Goal: Task Accomplishment & Management: Manage account settings

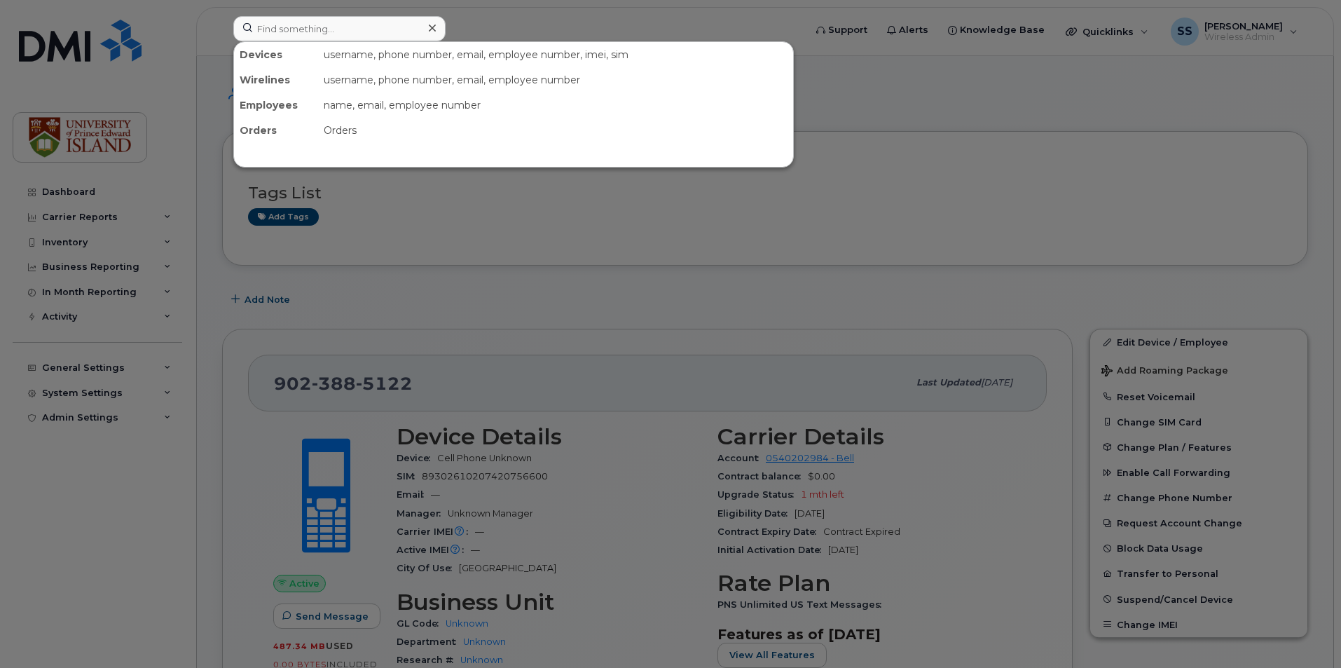
click at [312, 24] on input at bounding box center [339, 28] width 212 height 25
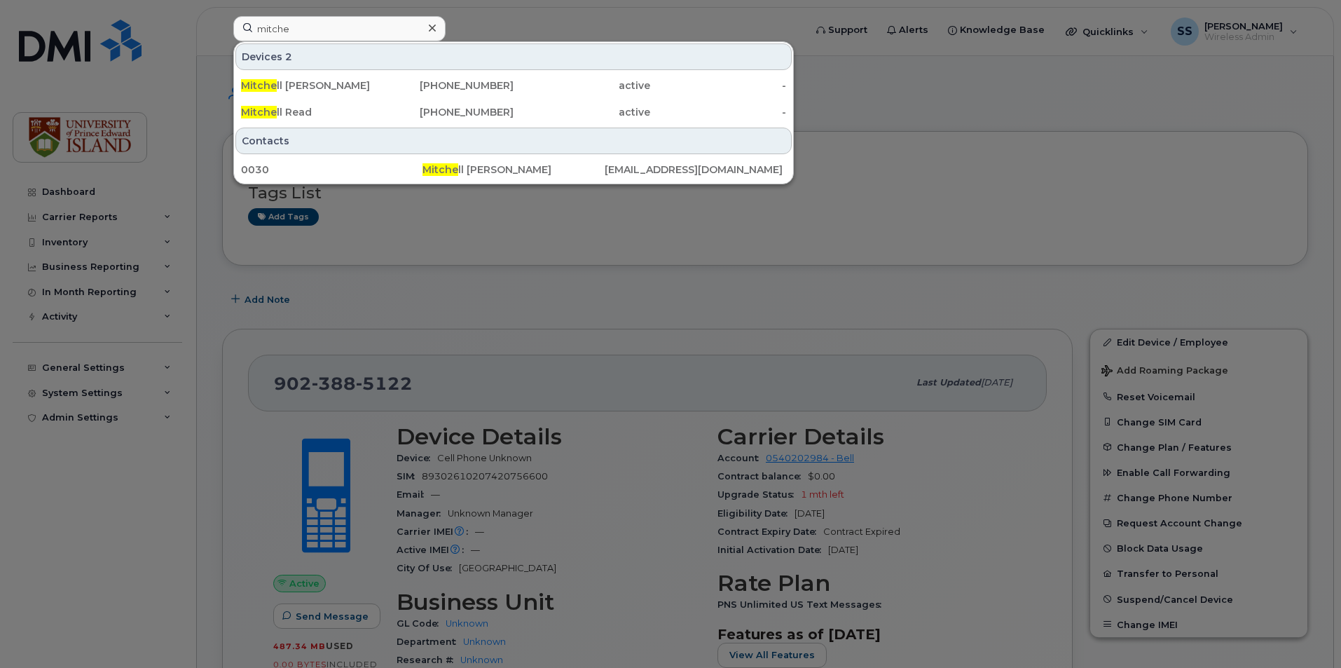
type input "mitche"
click at [316, 126] on div "Contacts 0030 Mitche ll Carr mwcarr@upei.ca" at bounding box center [513, 154] width 559 height 57
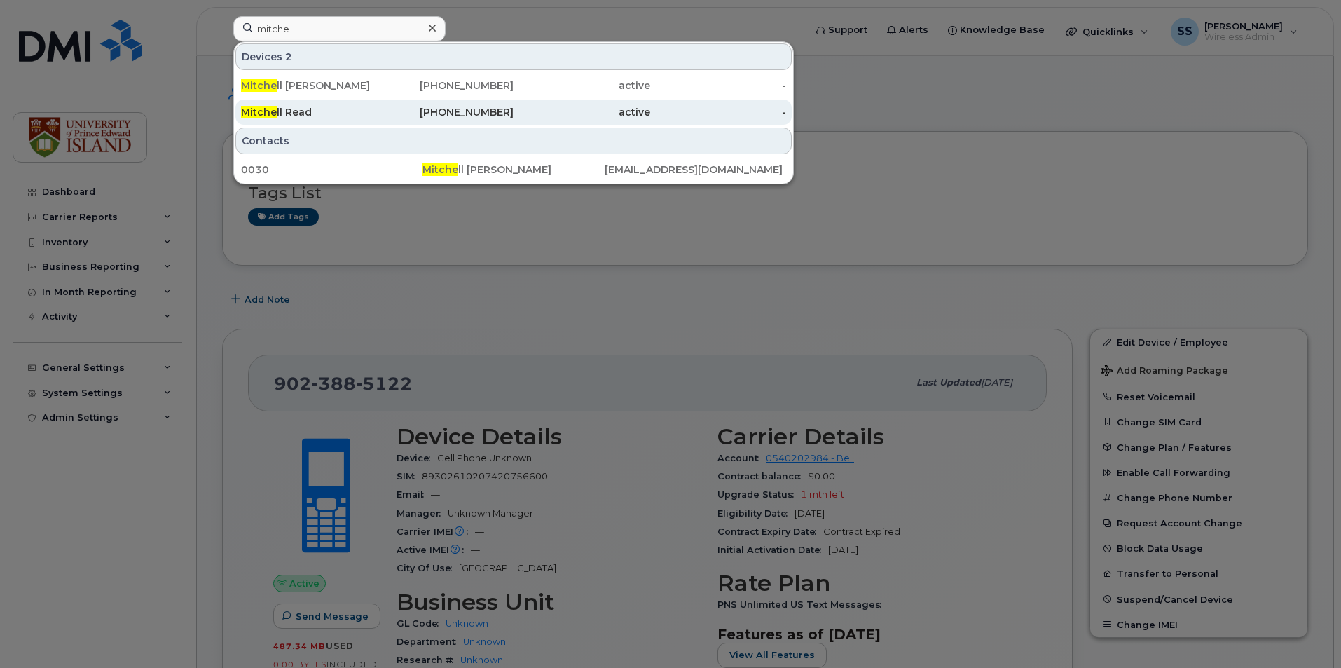
click at [337, 118] on div "Mitche ll Read" at bounding box center [309, 112] width 137 height 14
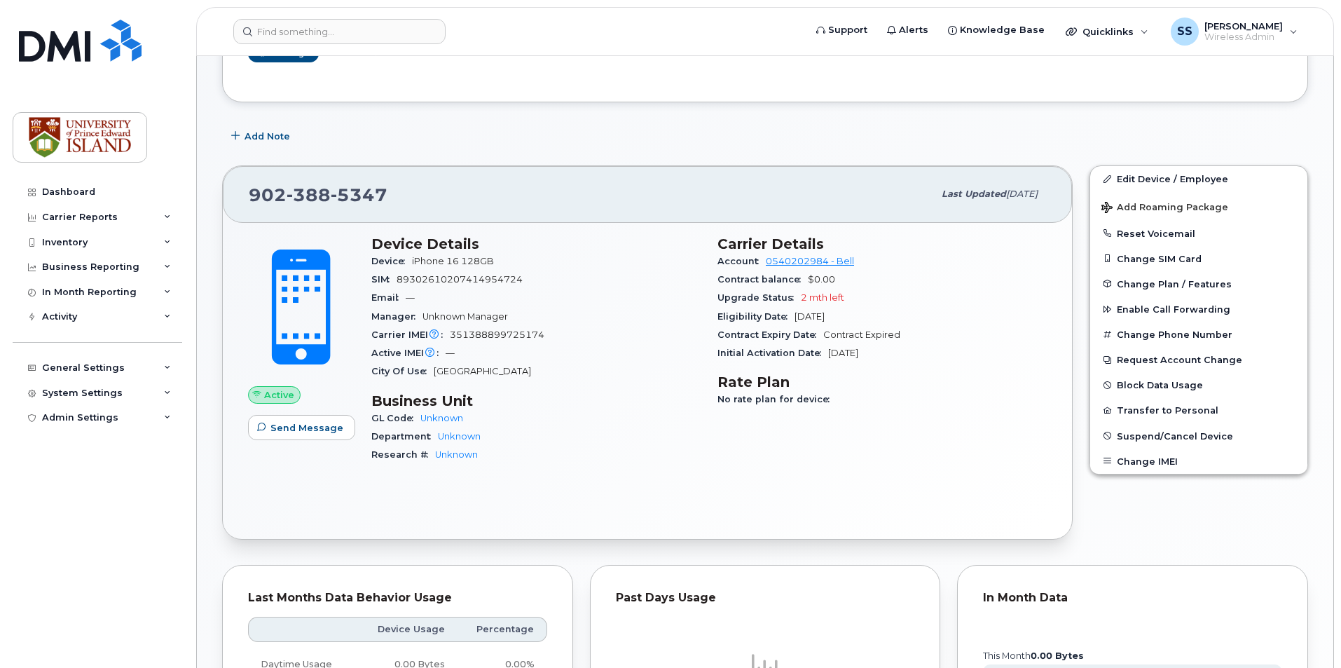
scroll to position [140, 0]
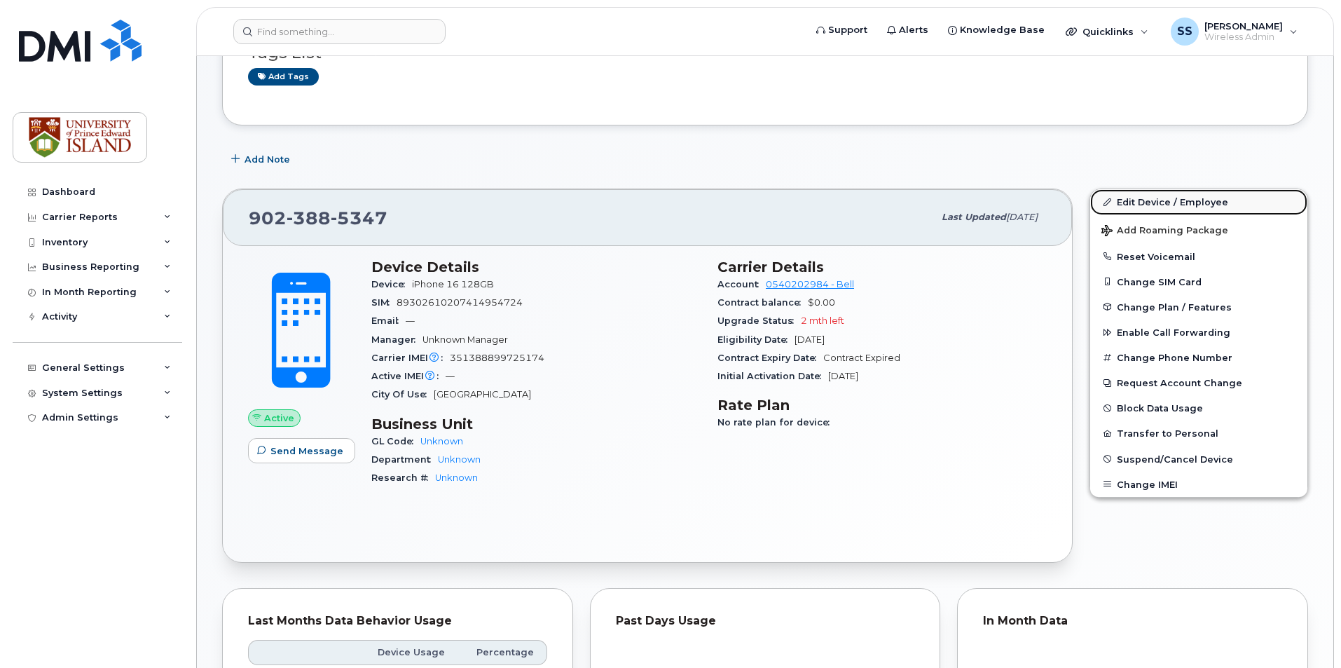
click at [1160, 201] on link "Edit Device / Employee" at bounding box center [1198, 201] width 217 height 25
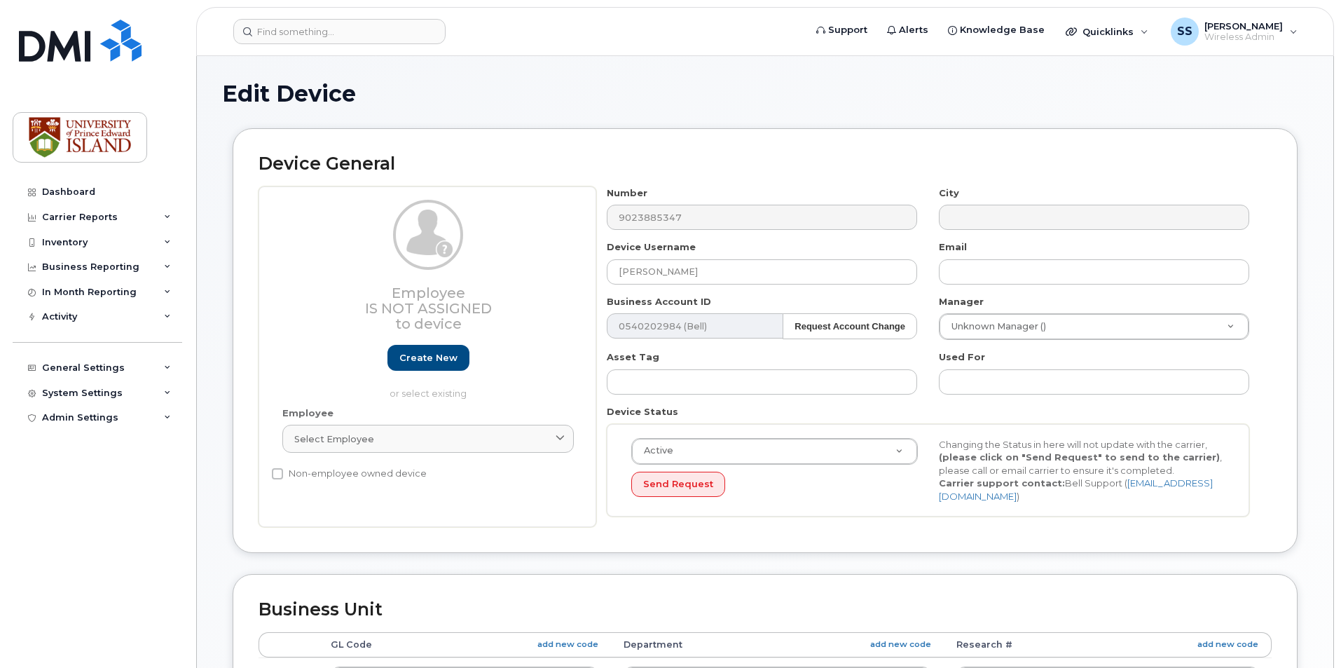
select select "2042227"
select select "2042226"
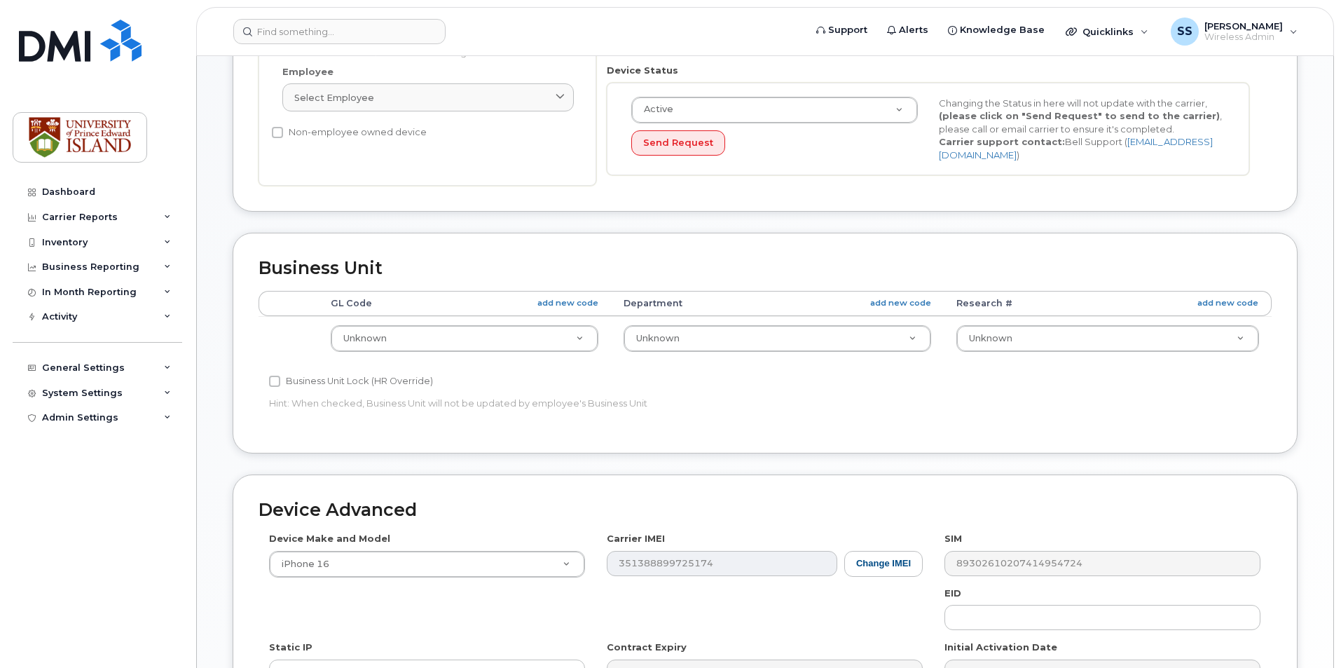
scroll to position [350, 0]
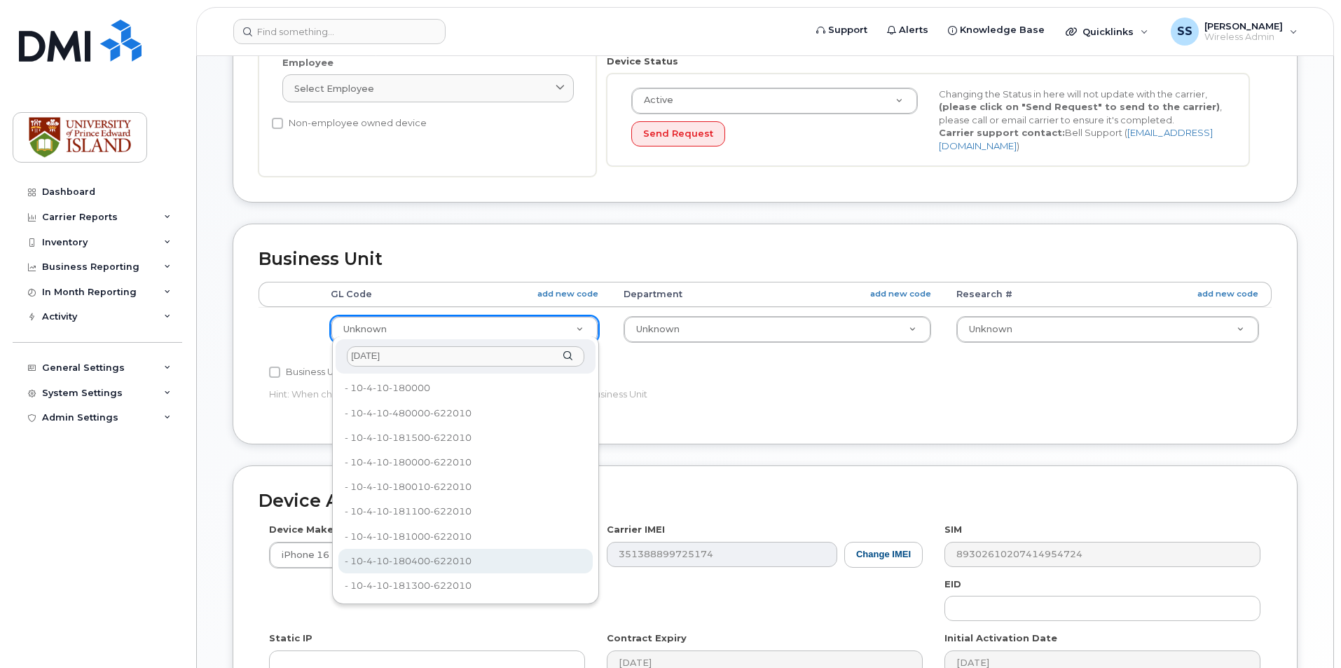
type input "10-4-10"
type input "30331070"
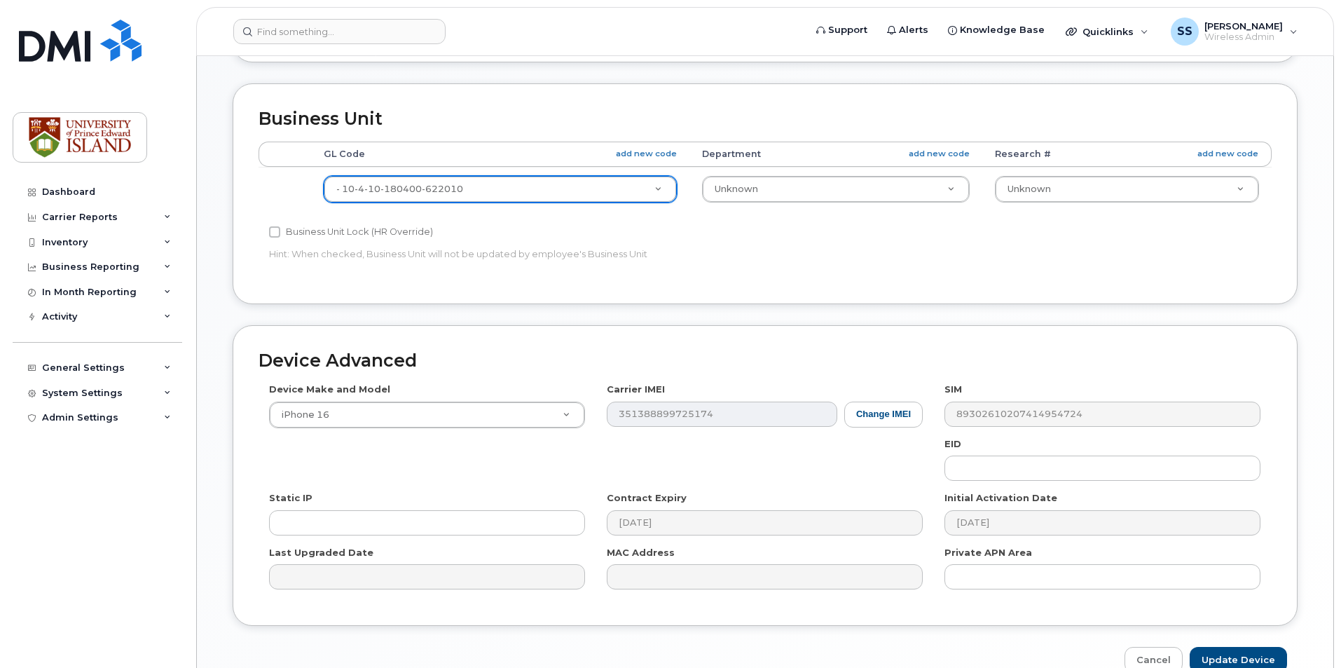
scroll to position [560, 0]
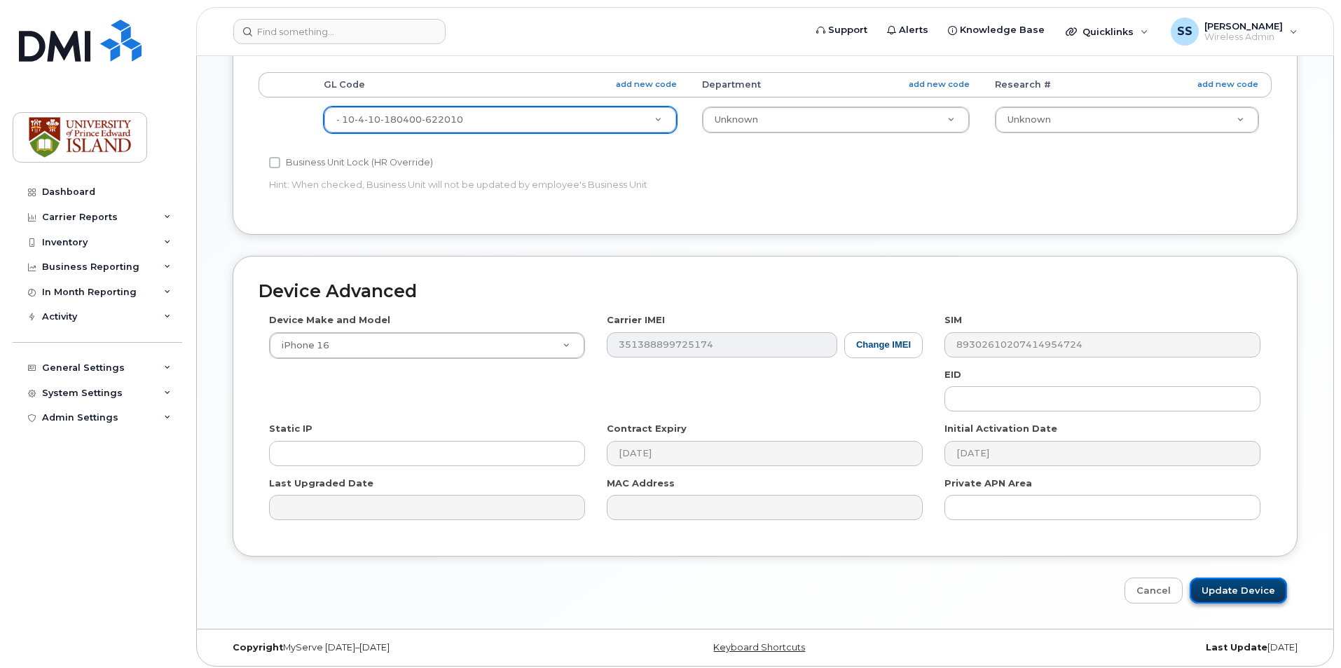
click at [1234, 581] on input "Update Device" at bounding box center [1237, 590] width 97 height 26
type input "Saving..."
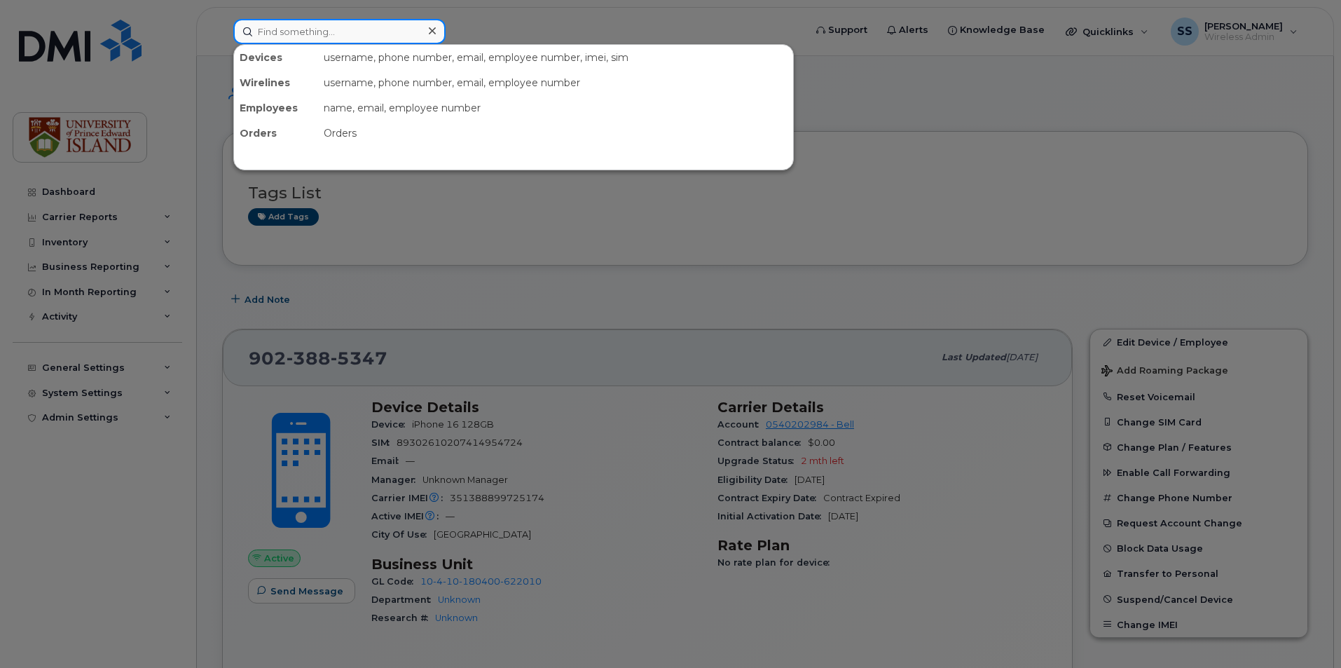
click at [345, 29] on input at bounding box center [339, 31] width 212 height 25
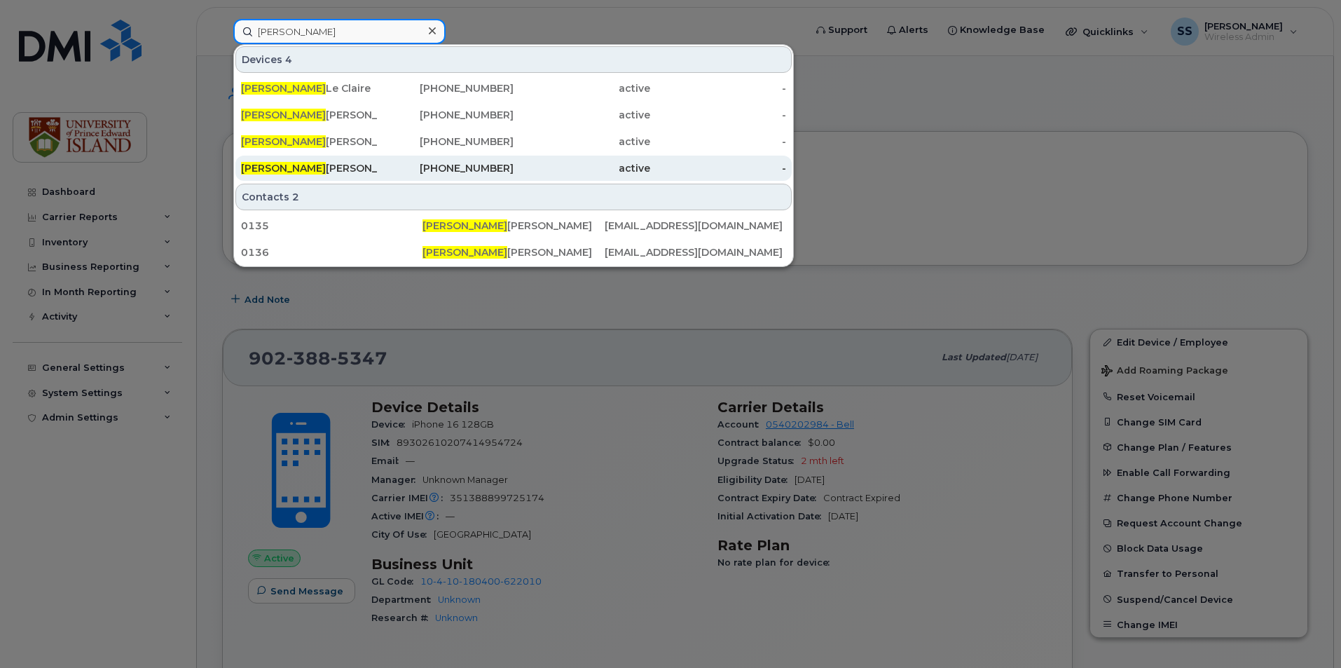
type input "[PERSON_NAME]"
click at [344, 165] on div "Mike Needham" at bounding box center [309, 168] width 137 height 14
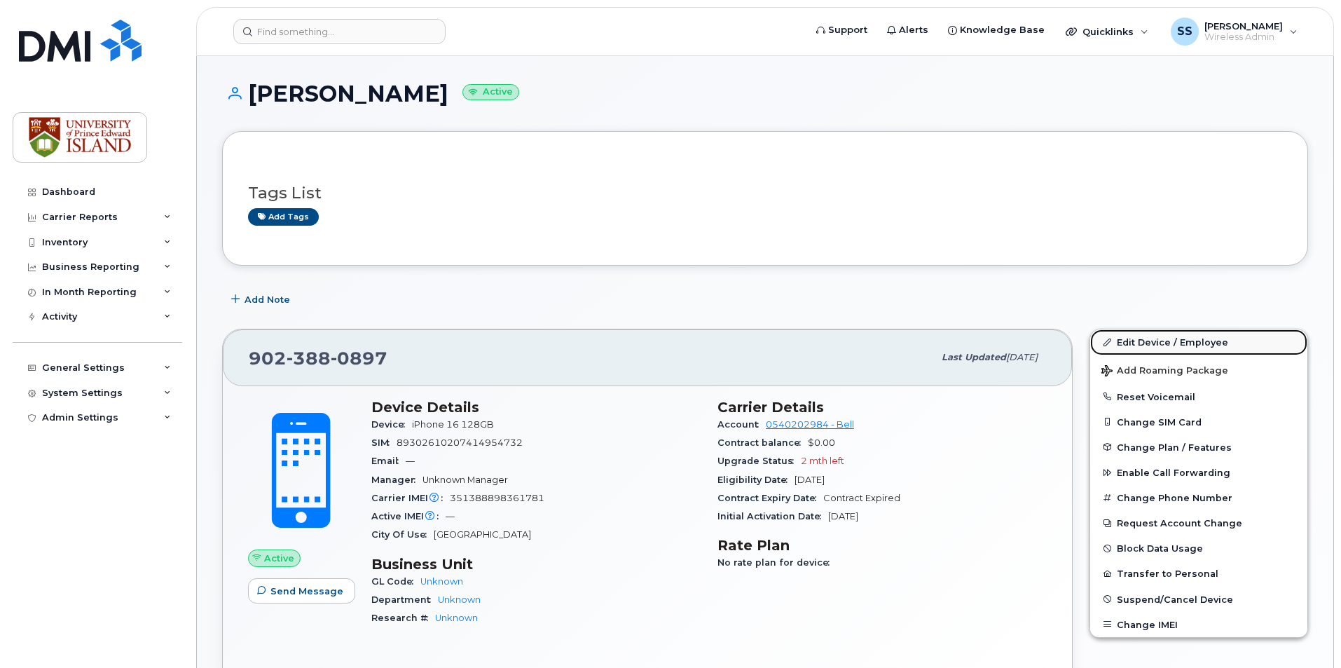
click at [1122, 338] on link "Edit Device / Employee" at bounding box center [1198, 341] width 217 height 25
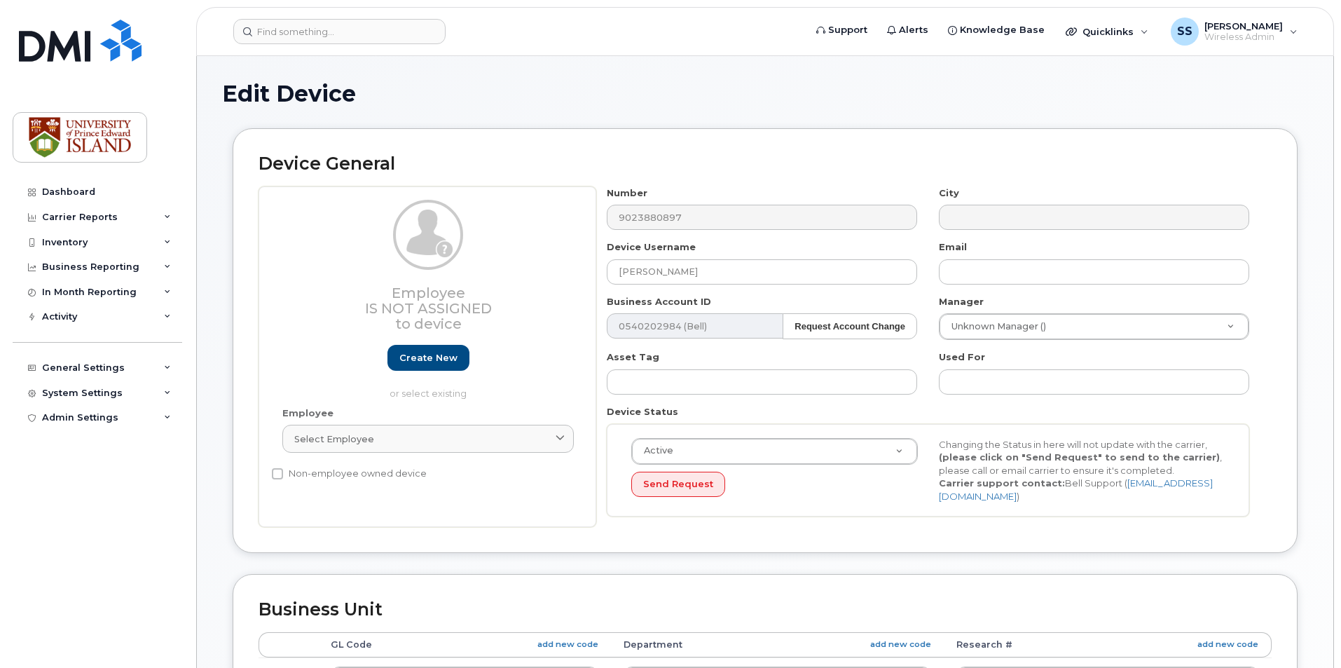
select select "2042227"
select select "2042226"
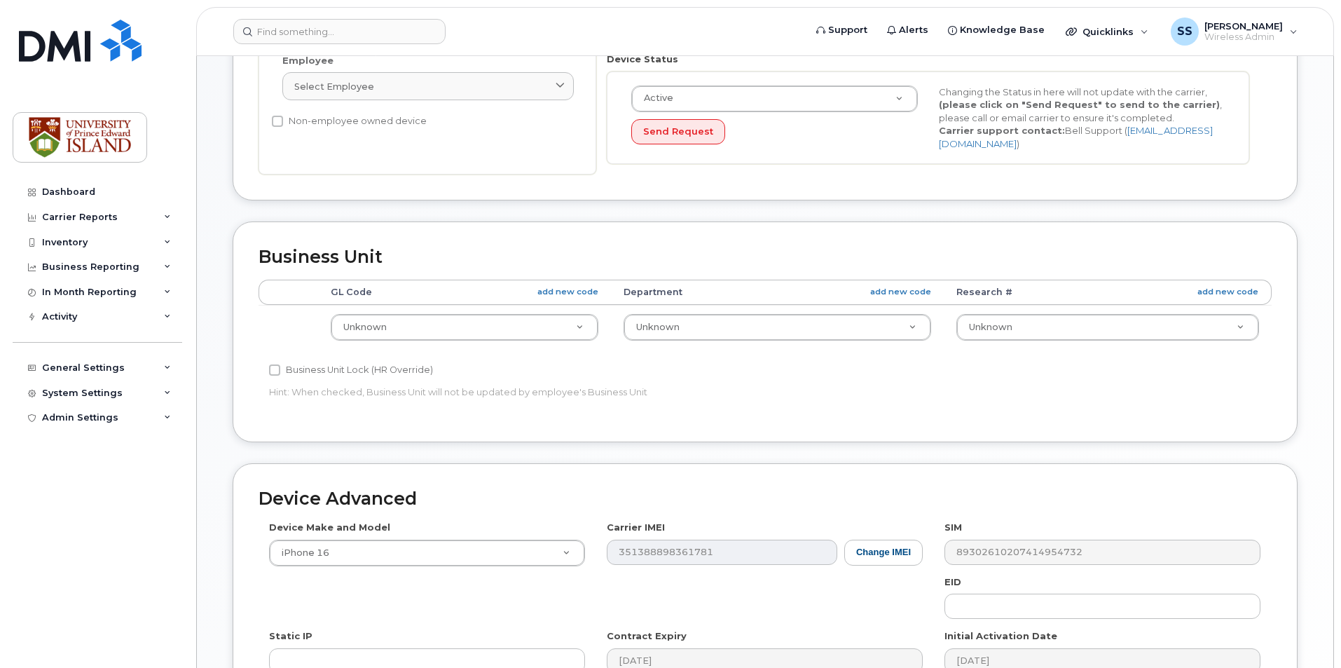
scroll to position [420, 0]
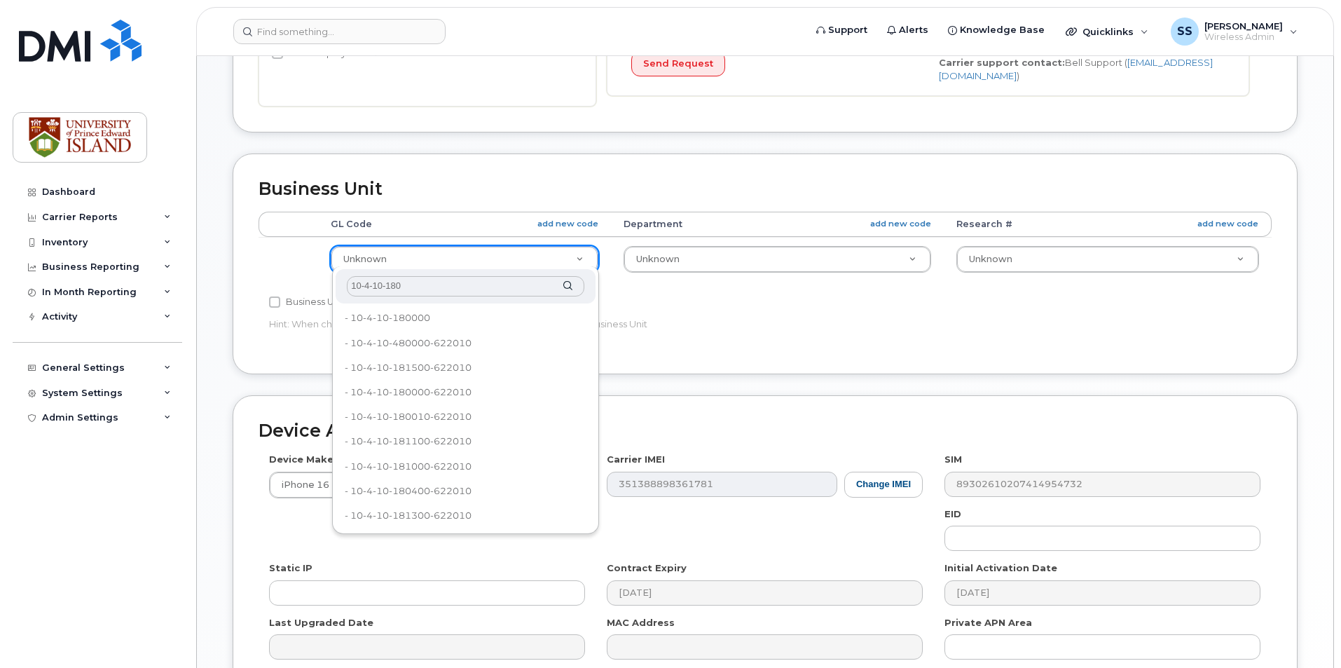
type input "10-4-10-1804"
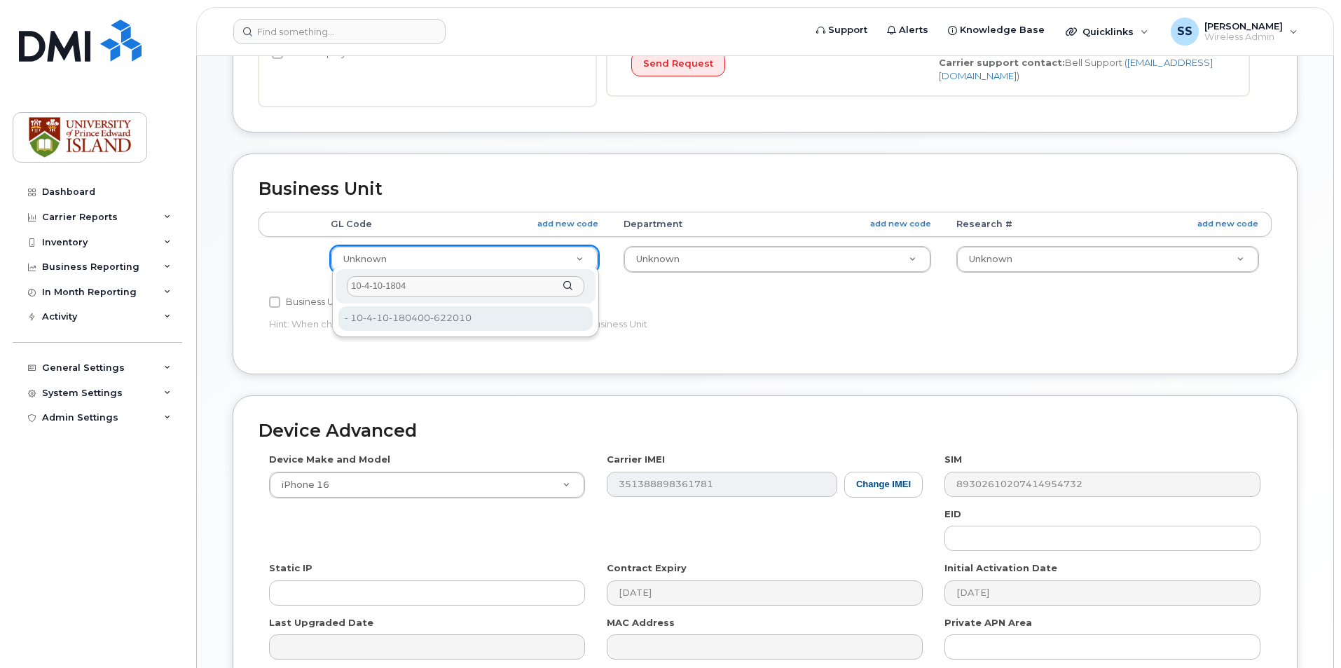
type input "30331070"
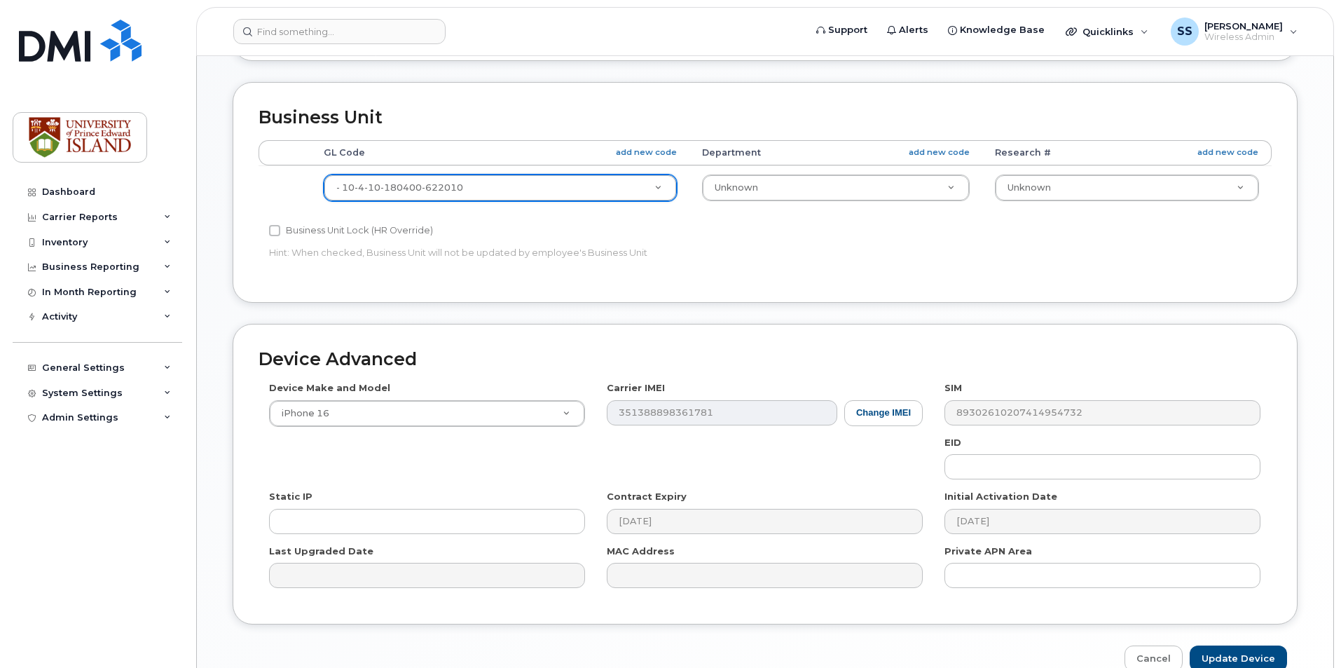
scroll to position [560, 0]
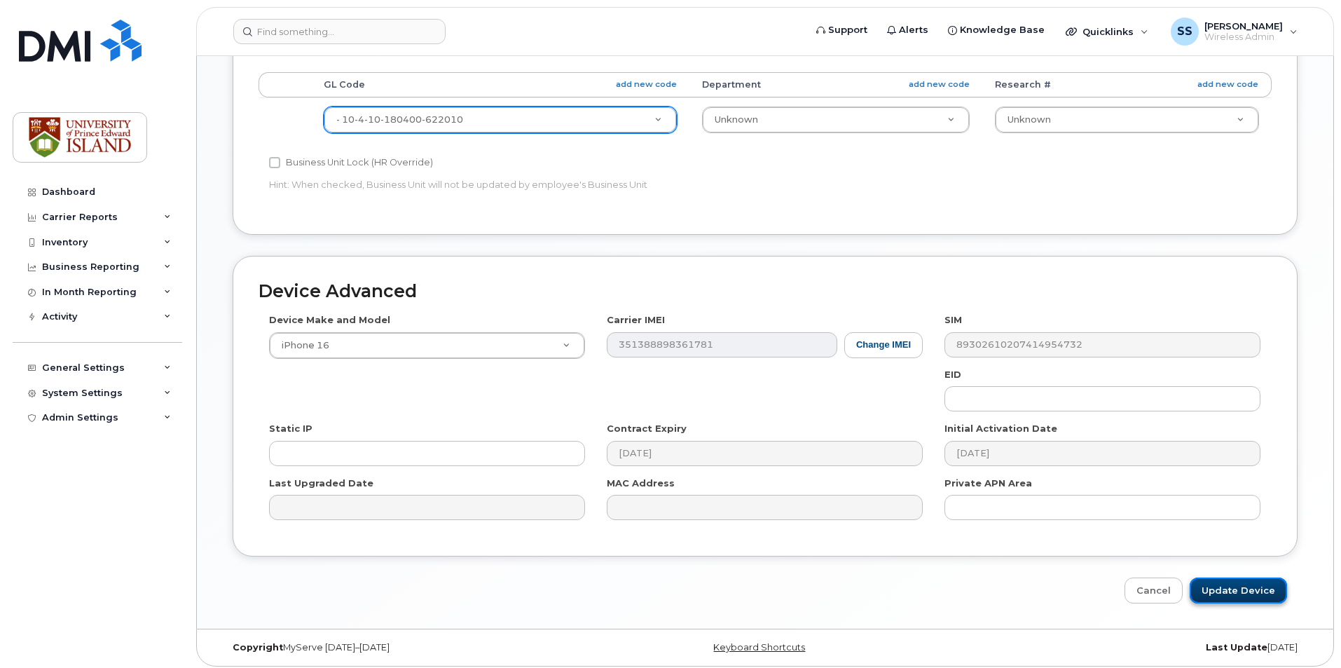
click at [1257, 577] on input "Update Device" at bounding box center [1237, 590] width 97 height 26
type input "Saving..."
